Goal: Task Accomplishment & Management: Use online tool/utility

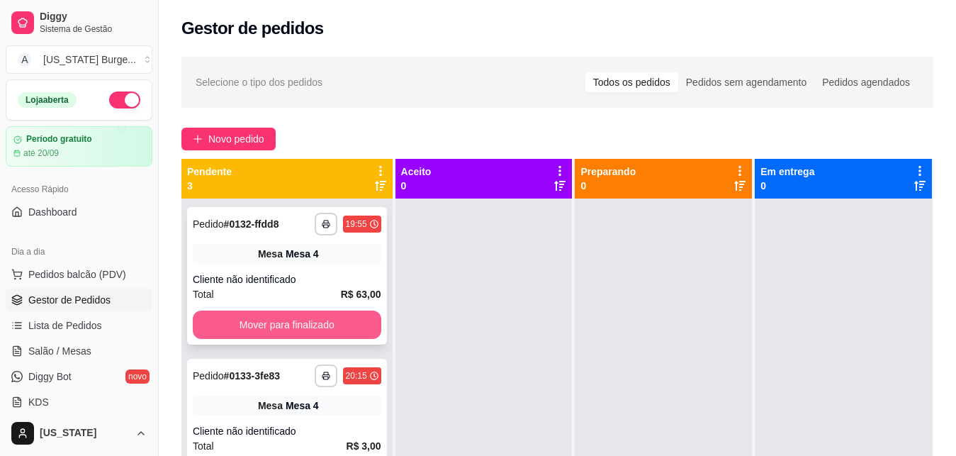
click at [270, 328] on button "Mover para finalizado" at bounding box center [287, 325] width 189 height 28
click at [270, 328] on button "Mover para finalizado" at bounding box center [287, 325] width 183 height 28
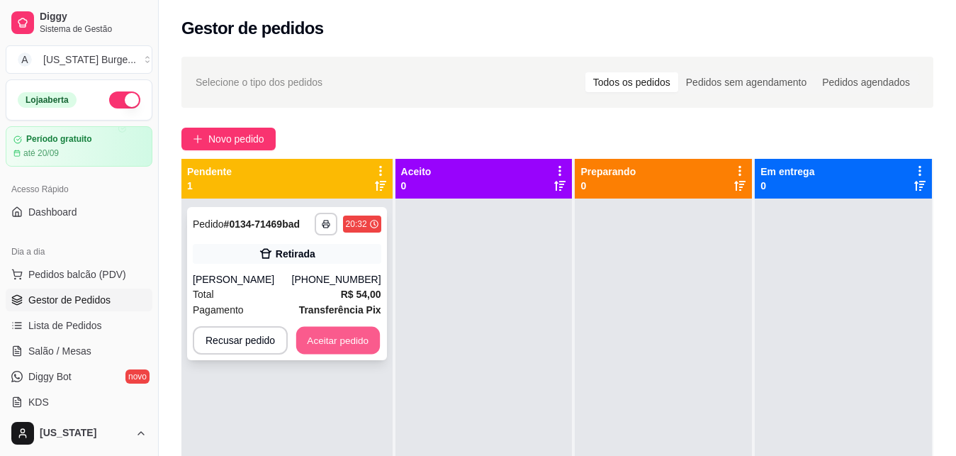
click at [324, 353] on button "Aceitar pedido" at bounding box center [338, 341] width 84 height 28
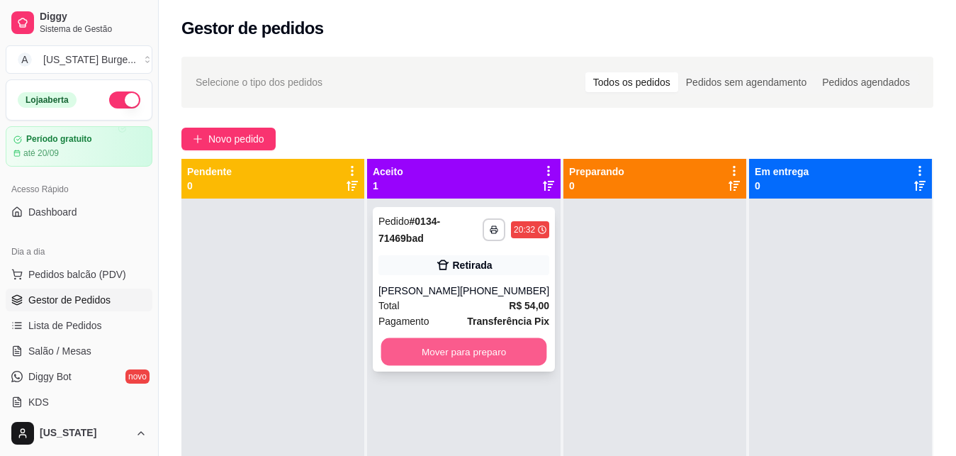
click at [430, 366] on button "Mover para preparo" at bounding box center [464, 352] width 166 height 28
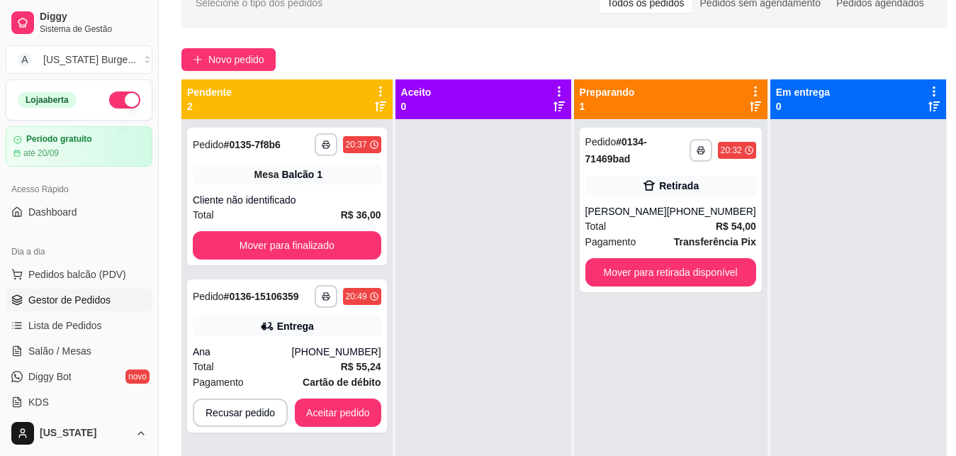
scroll to position [216, 0]
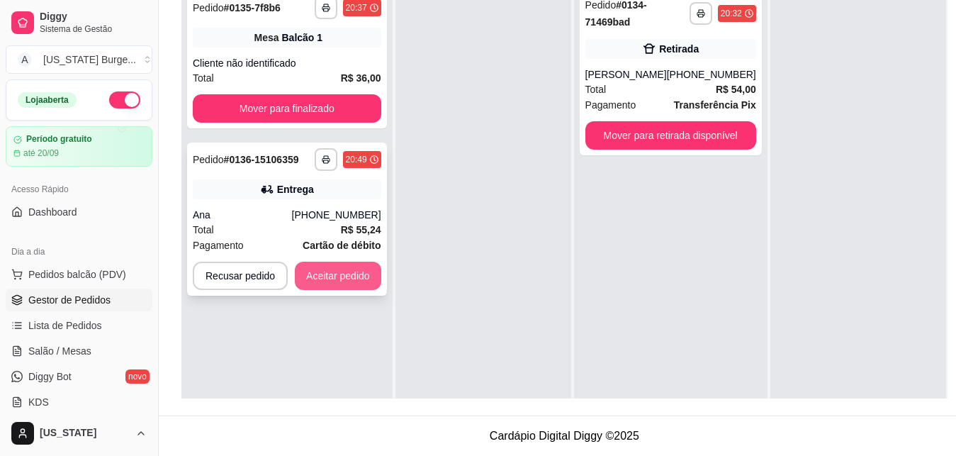
click at [335, 273] on button "Aceitar pedido" at bounding box center [338, 276] width 86 height 28
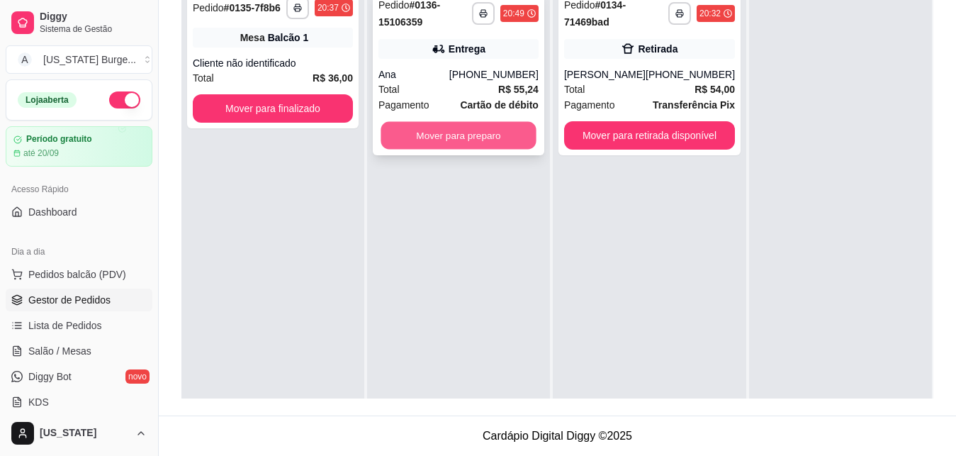
click at [474, 133] on button "Mover para preparo" at bounding box center [458, 136] width 155 height 28
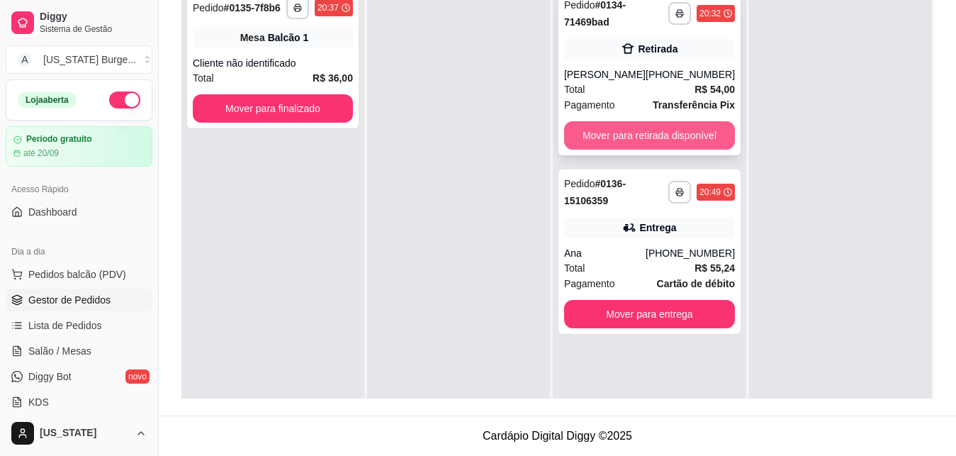
click at [601, 150] on button "Mover para retirada disponível" at bounding box center [649, 135] width 171 height 28
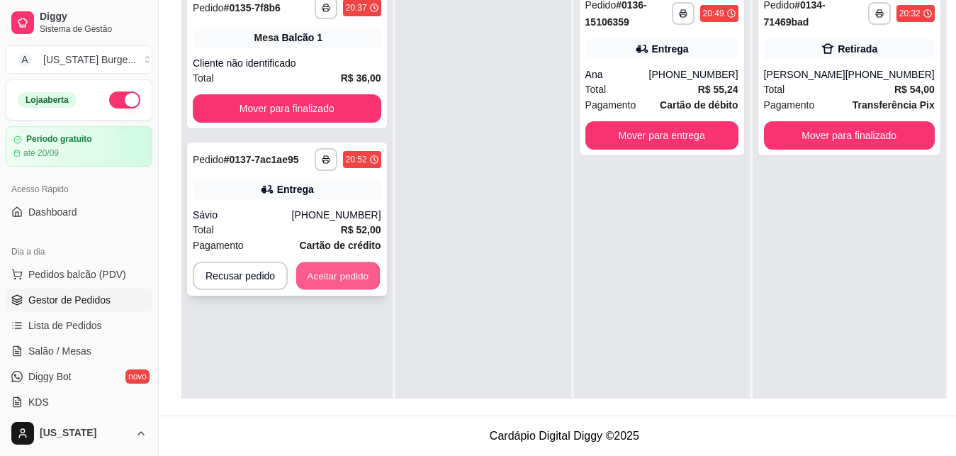
click at [345, 275] on button "Aceitar pedido" at bounding box center [338, 276] width 84 height 28
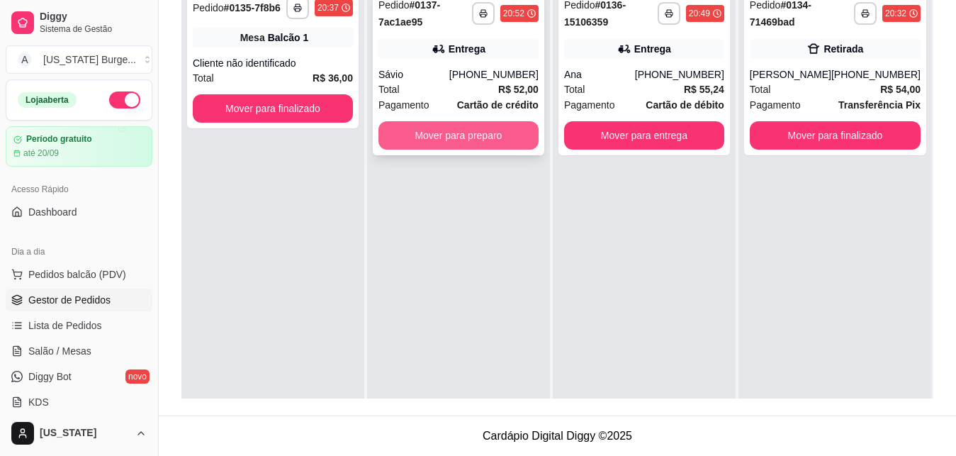
click at [484, 135] on button "Mover para preparo" at bounding box center [459, 135] width 160 height 28
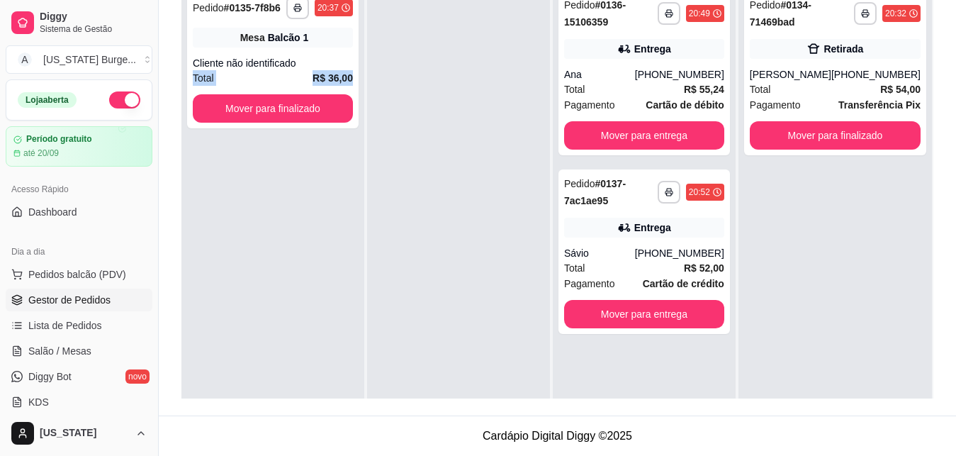
drag, startPoint x: 181, startPoint y: 82, endPoint x: 183, endPoint y: 112, distance: 29.9
click at [183, 113] on div "**********" at bounding box center [558, 123] width 798 height 583
click at [177, 109] on div "**********" at bounding box center [558, 123] width 798 height 583
drag, startPoint x: 140, startPoint y: 135, endPoint x: 145, endPoint y: 144, distance: 9.8
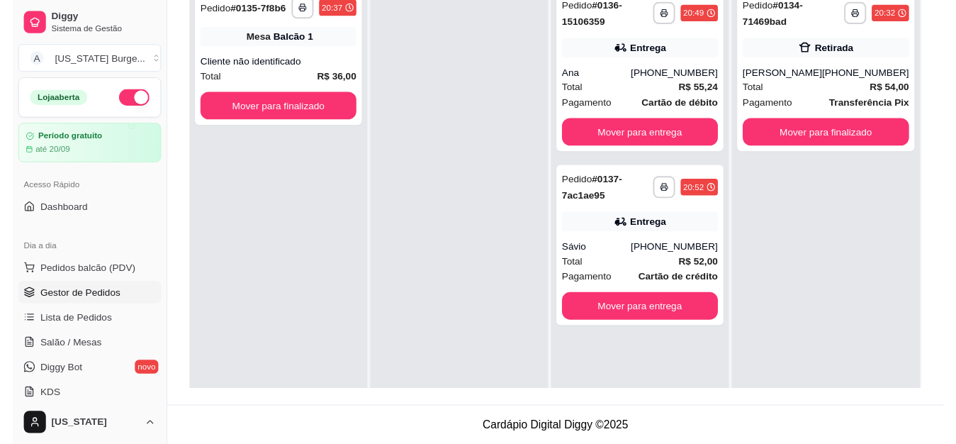
scroll to position [0, 0]
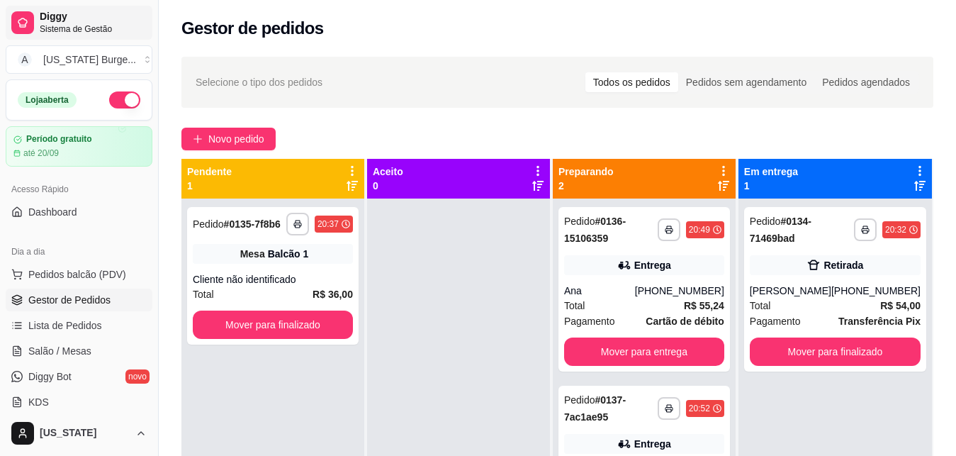
click at [41, 16] on span "Diggy" at bounding box center [93, 17] width 107 height 13
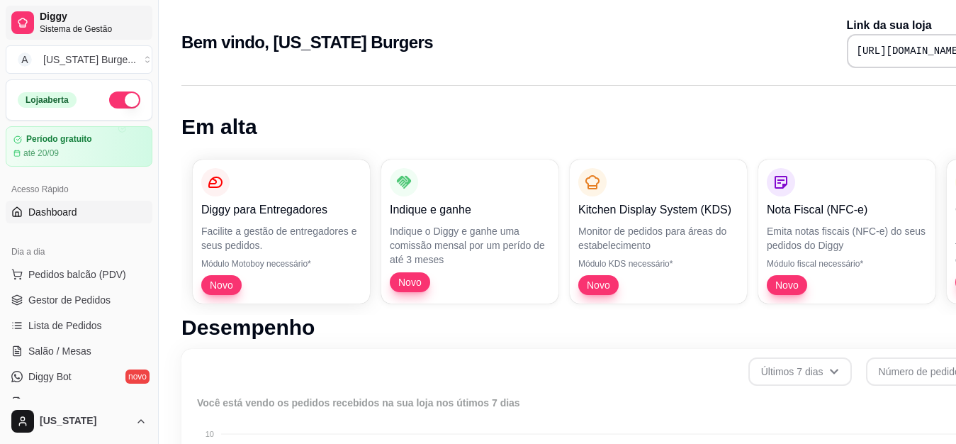
click at [52, 16] on span "Diggy" at bounding box center [93, 17] width 107 height 13
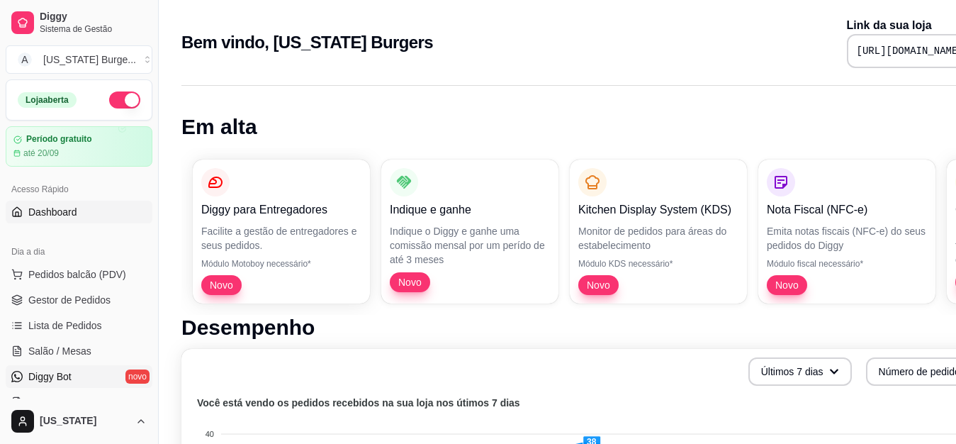
click at [89, 386] on link "Diggy Bot novo" at bounding box center [79, 376] width 147 height 23
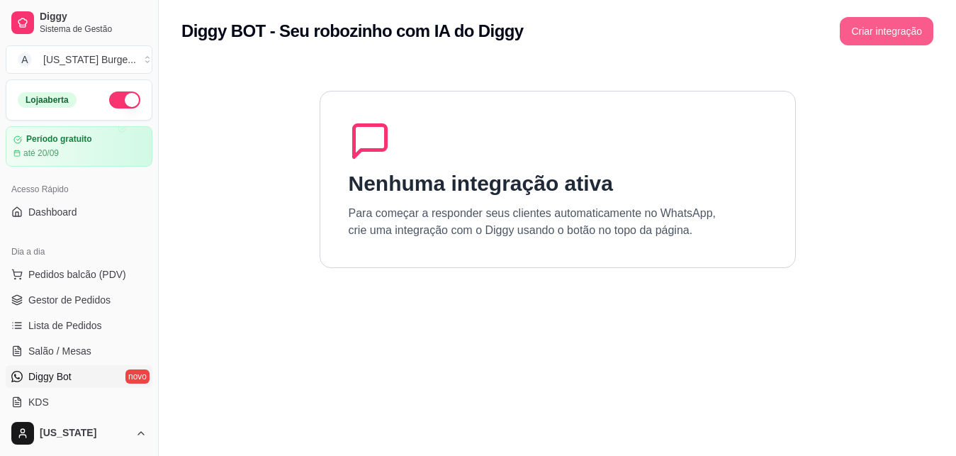
click at [867, 21] on button "Criar integração" at bounding box center [887, 31] width 94 height 28
click at [77, 221] on link "Dashboard" at bounding box center [79, 212] width 147 height 23
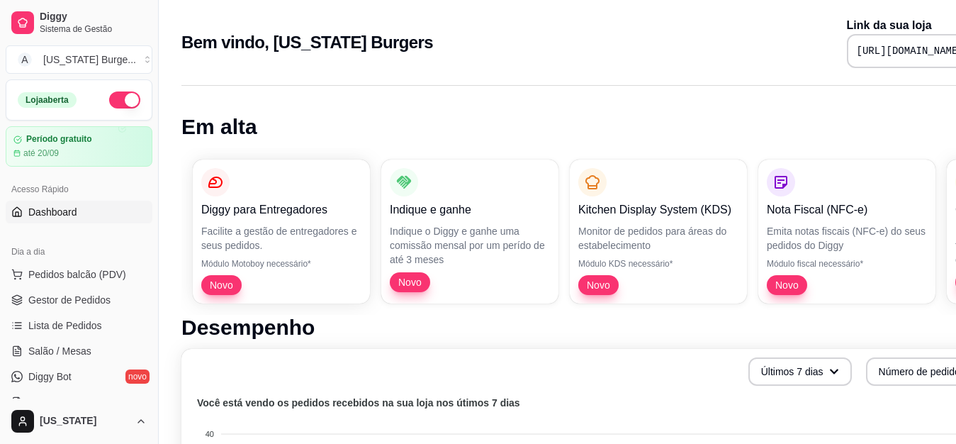
click at [71, 217] on link "Dashboard" at bounding box center [79, 212] width 147 height 23
click at [68, 29] on span "Sistema de Gestão" at bounding box center [93, 28] width 107 height 11
click at [82, 306] on span "Gestor de Pedidos" at bounding box center [69, 300] width 82 height 14
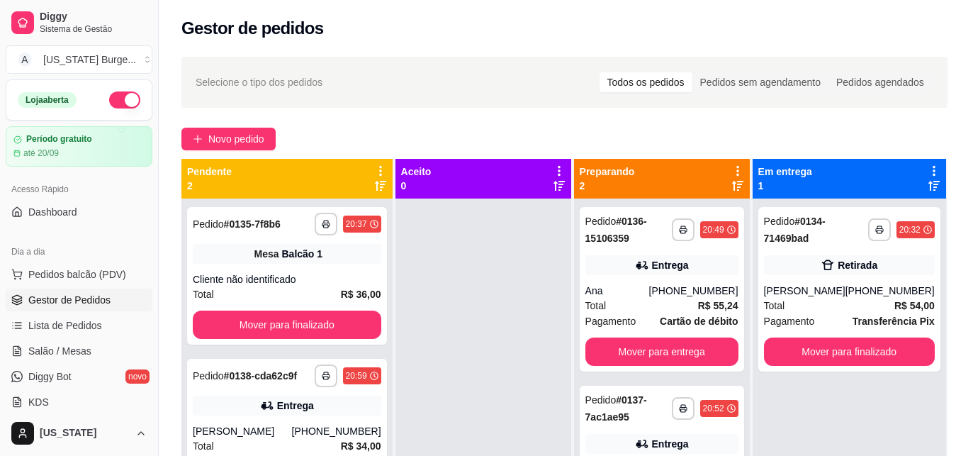
scroll to position [216, 0]
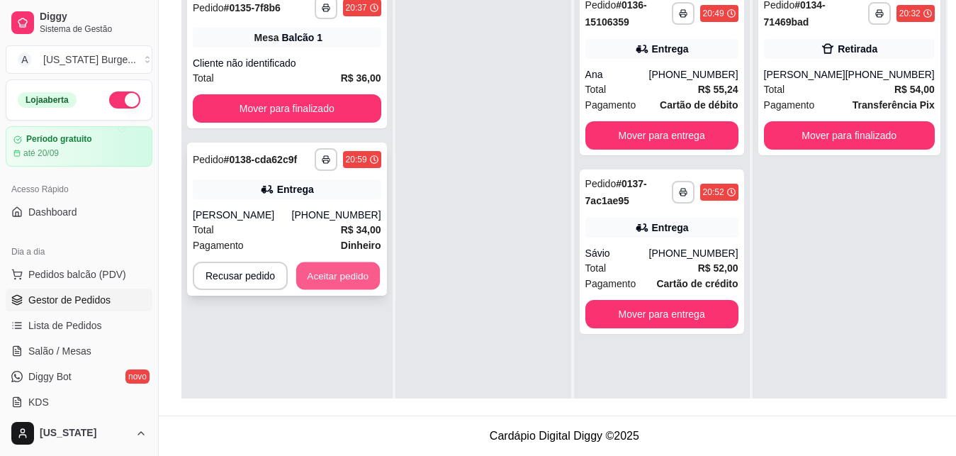
click at [340, 282] on button "Aceitar pedido" at bounding box center [338, 276] width 84 height 28
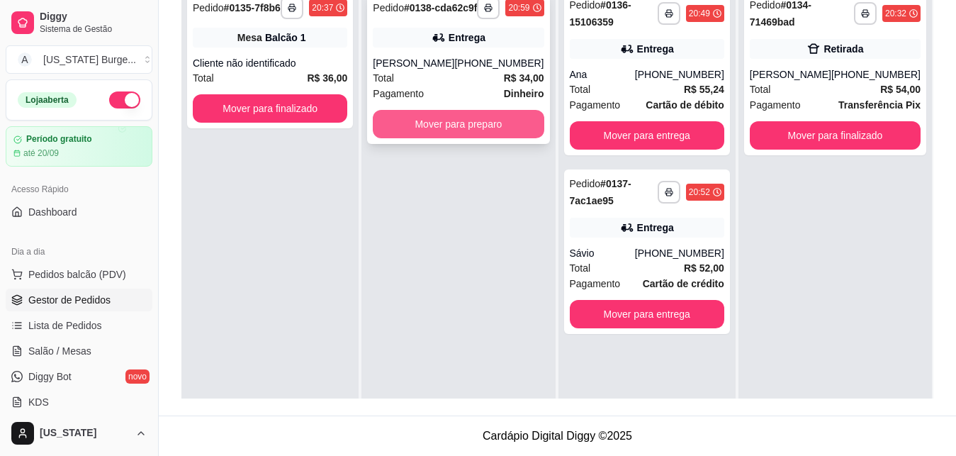
click at [464, 138] on button "Mover para preparo" at bounding box center [458, 124] width 171 height 28
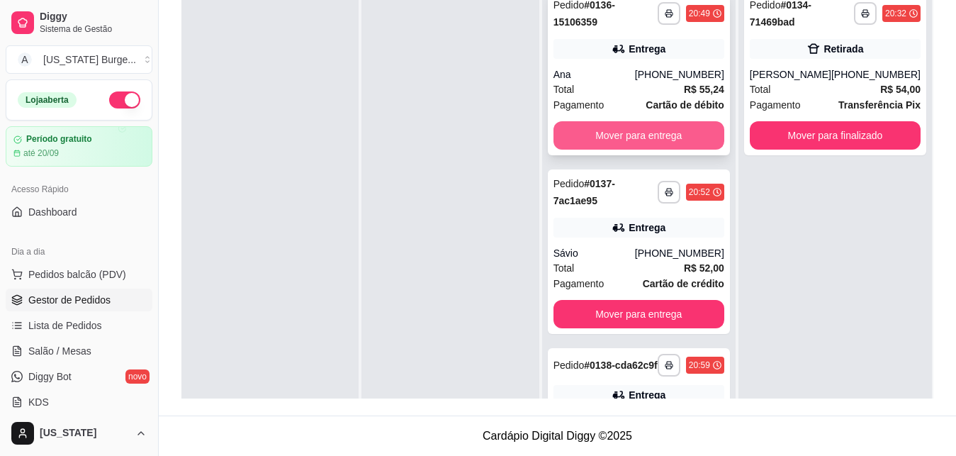
click at [612, 138] on button "Mover para entrega" at bounding box center [639, 135] width 171 height 28
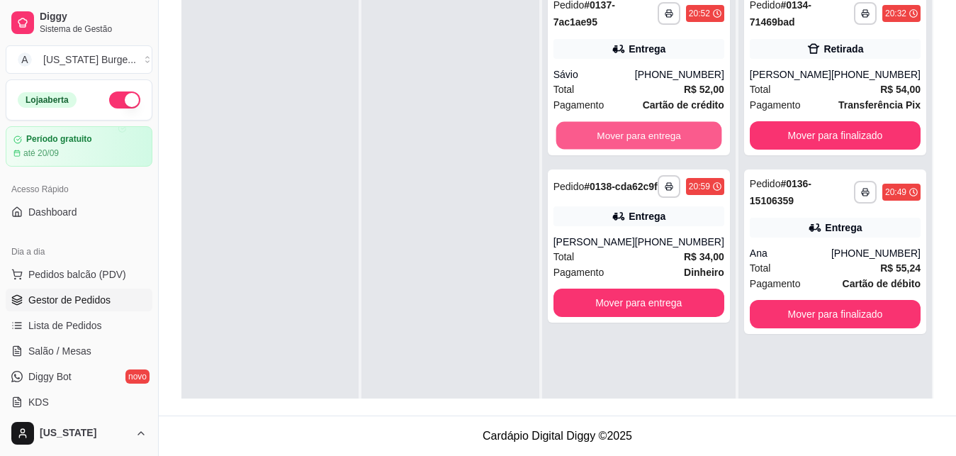
click at [612, 138] on button "Mover para entrega" at bounding box center [639, 136] width 166 height 28
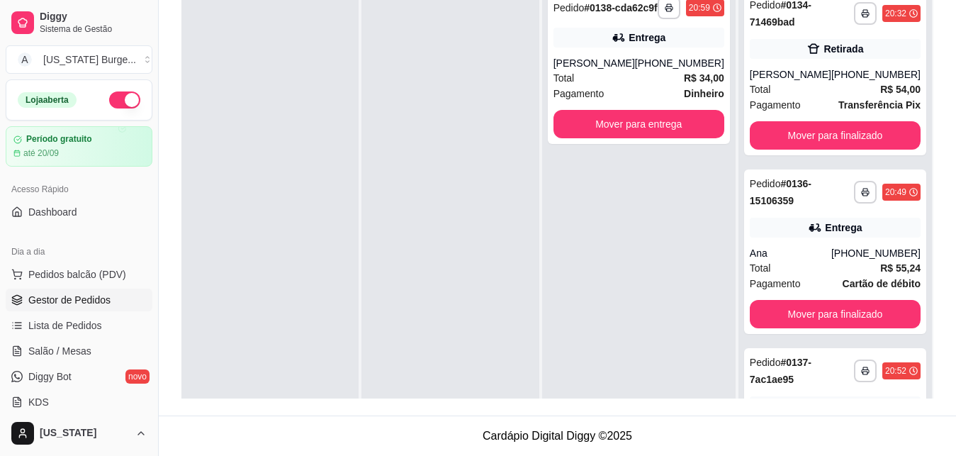
click at [612, 138] on button "Mover para entrega" at bounding box center [639, 124] width 171 height 28
